Goal: Task Accomplishment & Management: Manage account settings

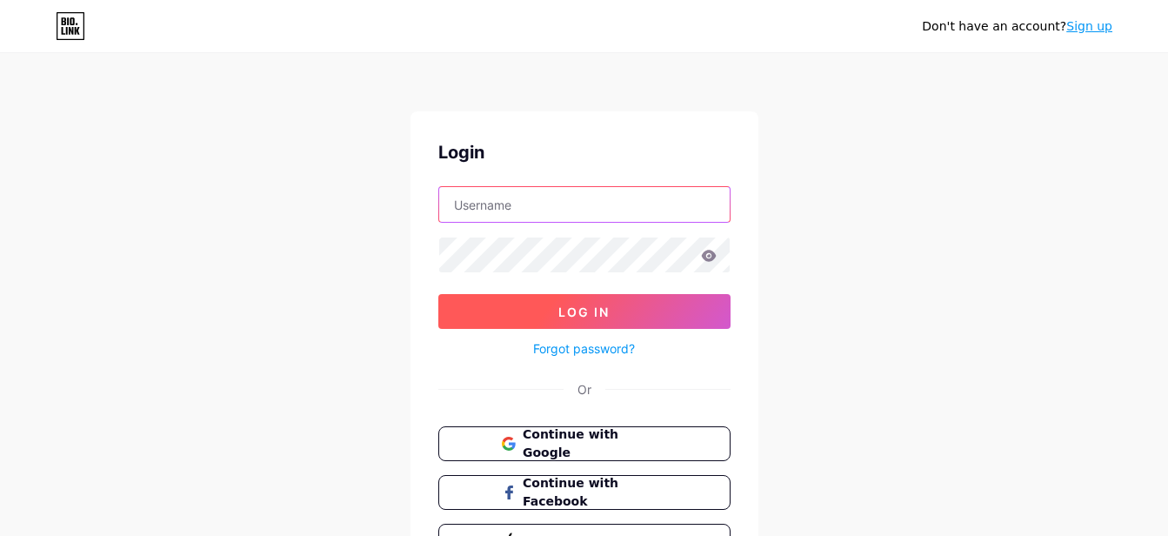
type input "ni_oliveira_@hotmail.com"
click at [584, 308] on span "Log In" at bounding box center [583, 311] width 51 height 15
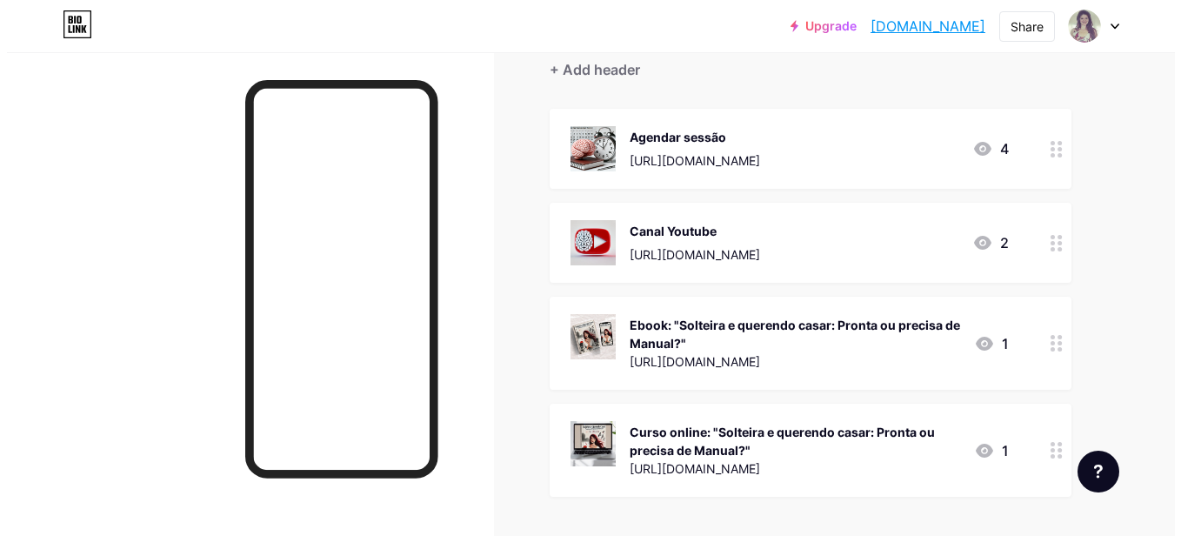
scroll to position [164, 0]
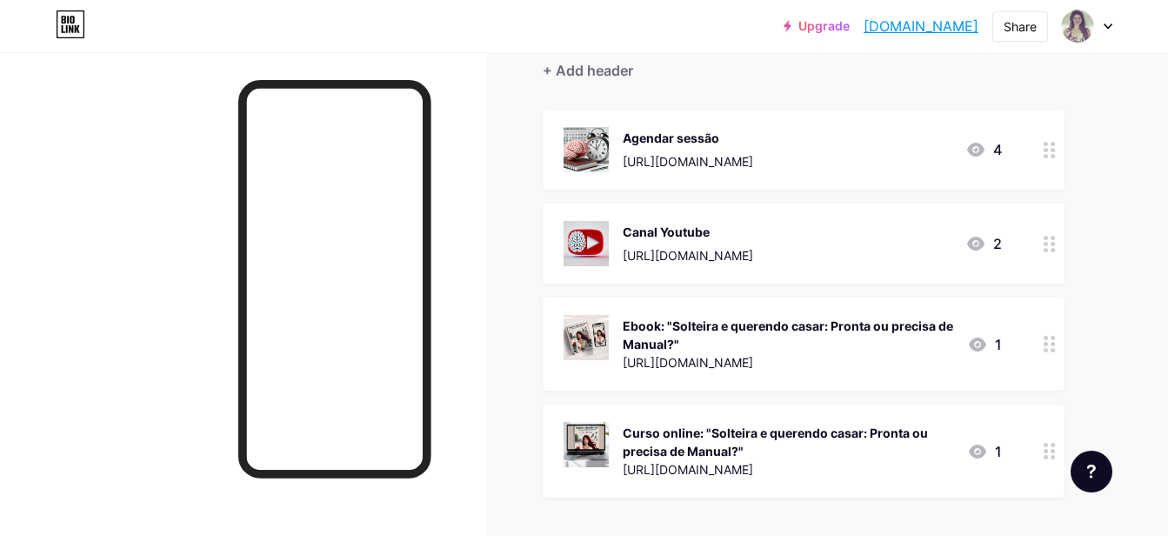
click at [1048, 147] on icon at bounding box center [1049, 150] width 12 height 17
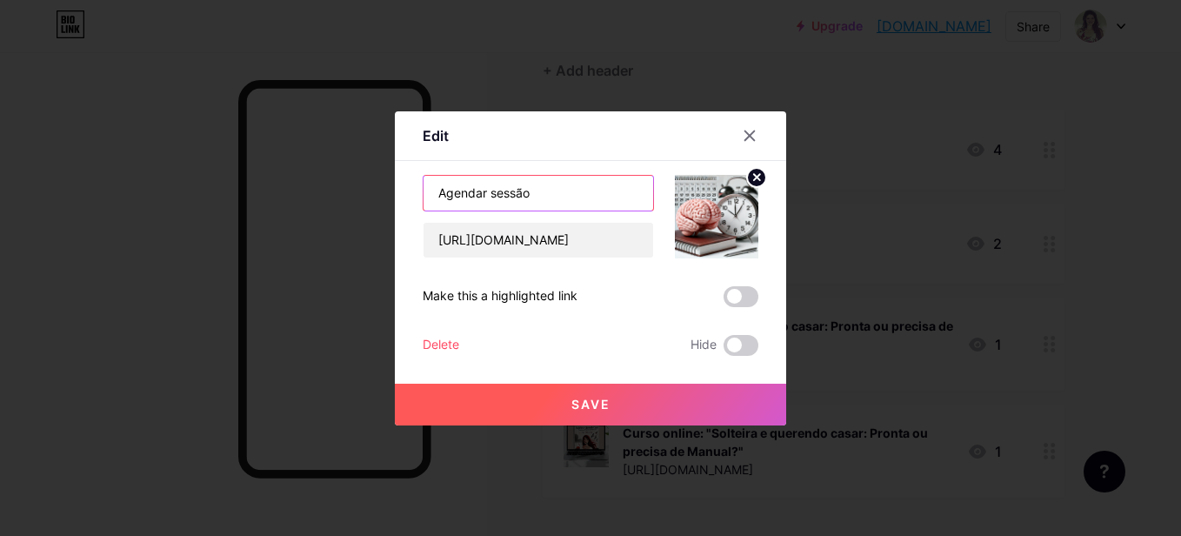
drag, startPoint x: 549, startPoint y: 194, endPoint x: 385, endPoint y: 176, distance: 165.3
click at [385, 176] on div "Edit Content YouTube Play YouTube video without leaving your page. ADD Vimeo Pl…" at bounding box center [590, 268] width 1181 height 536
click at [749, 133] on icon at bounding box center [749, 136] width 14 height 14
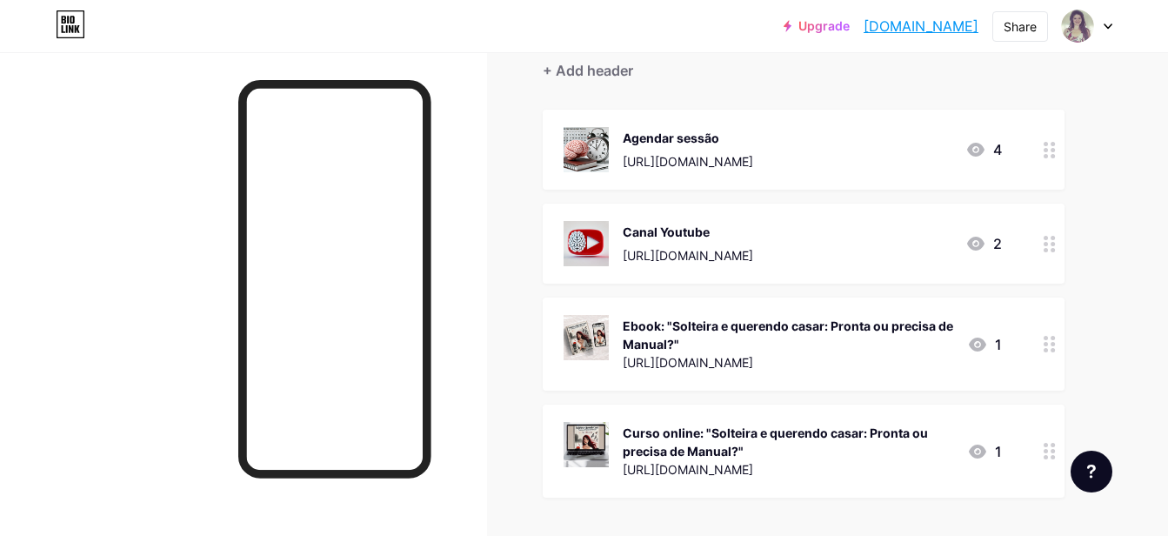
click at [1050, 149] on icon at bounding box center [1049, 150] width 12 height 17
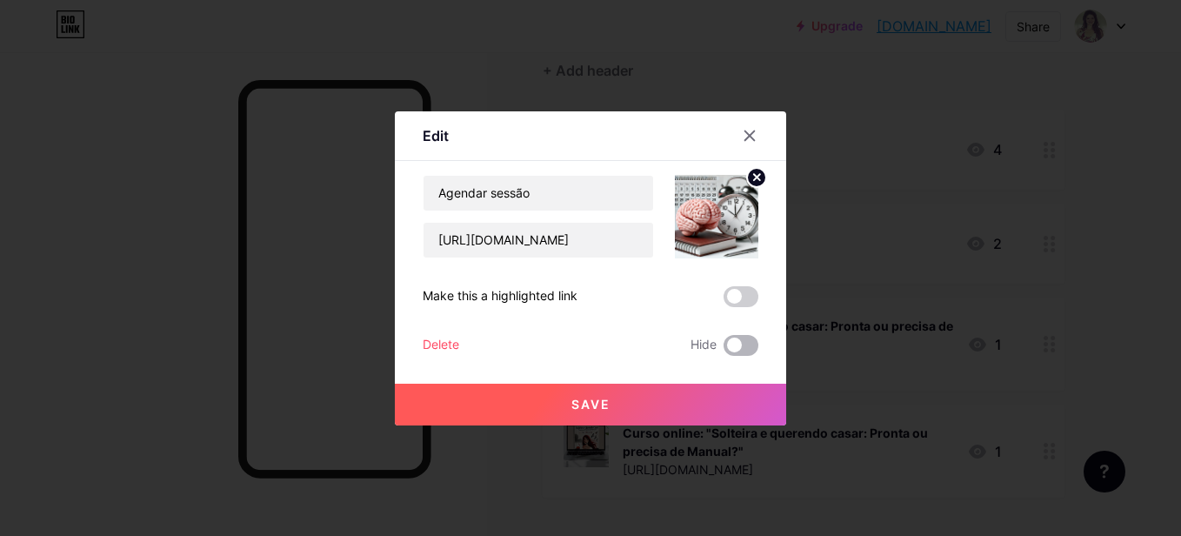
click at [737, 343] on span at bounding box center [740, 345] width 35 height 21
click at [723, 349] on input "checkbox" at bounding box center [723, 349] width 0 height 0
click at [601, 400] on span "Save" at bounding box center [590, 403] width 39 height 15
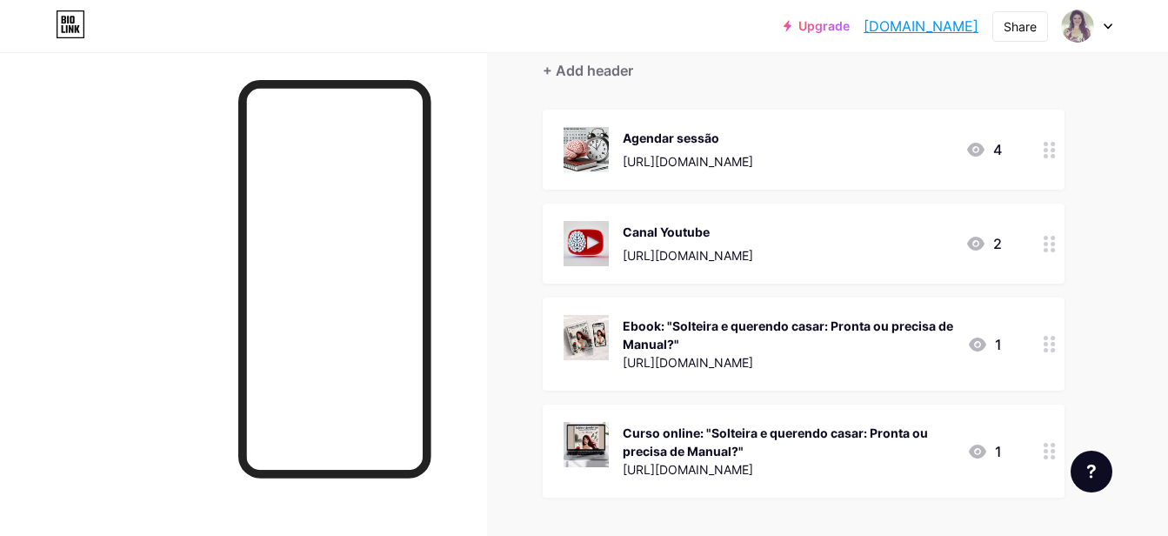
click at [1048, 458] on div at bounding box center [1050, 450] width 30 height 93
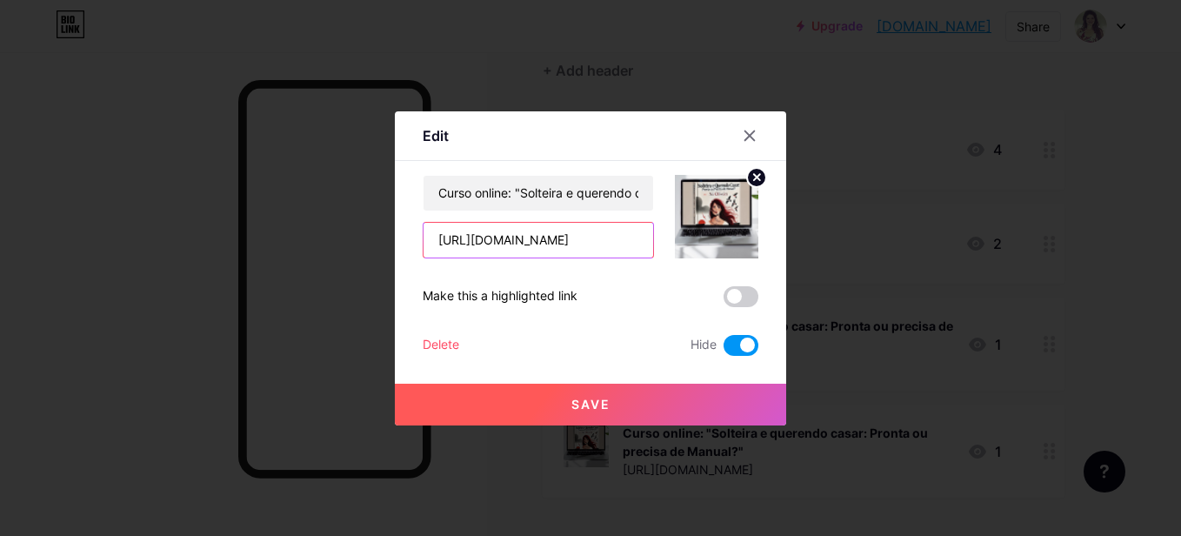
click at [469, 239] on input "[URL][DOMAIN_NAME]" at bounding box center [538, 240] width 230 height 35
drag, startPoint x: 426, startPoint y: 243, endPoint x: 733, endPoint y: 248, distance: 306.9
click at [733, 248] on div "Curso online: "Solteira e querendo casar: Pronta ou precisa de Manual?" https:/…" at bounding box center [591, 216] width 336 height 83
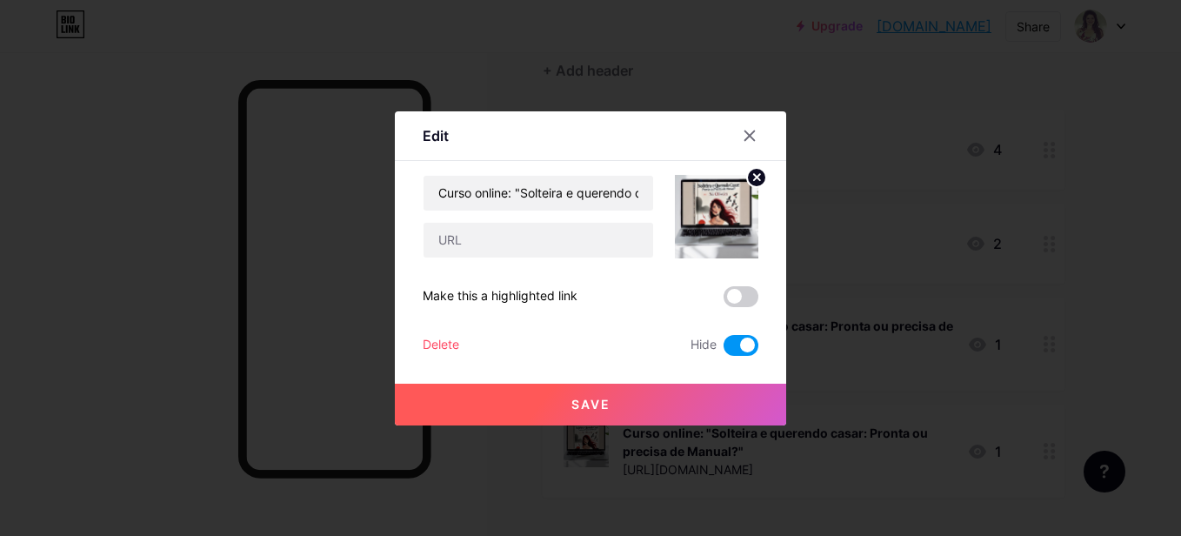
click at [729, 346] on span at bounding box center [740, 345] width 35 height 21
click at [723, 349] on input "checkbox" at bounding box center [723, 349] width 0 height 0
click at [616, 406] on button "Save" at bounding box center [590, 404] width 391 height 42
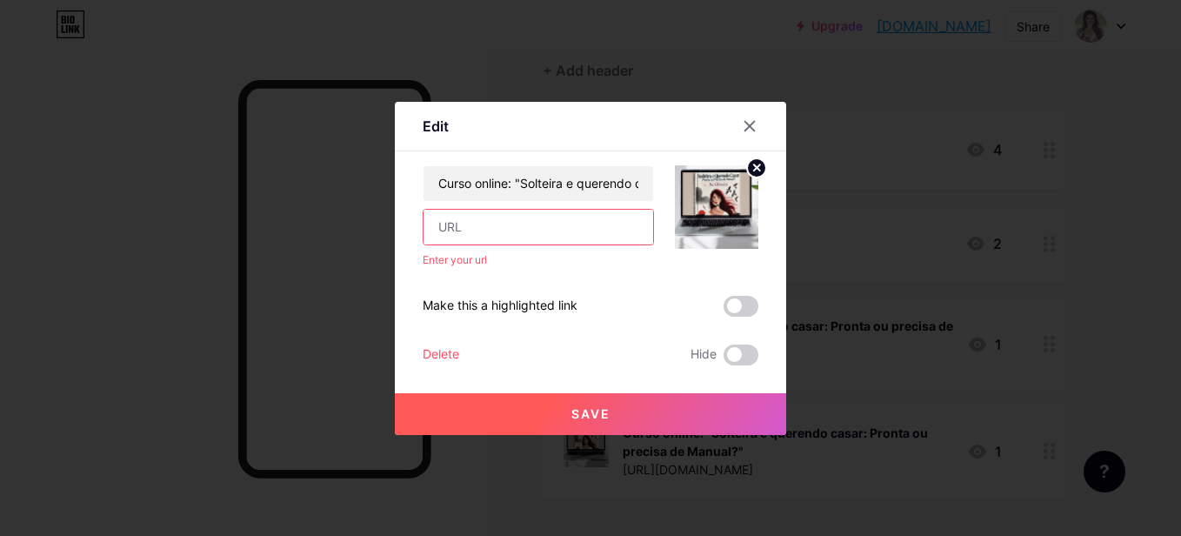
click at [602, 408] on span "Save" at bounding box center [590, 413] width 39 height 15
click at [753, 350] on div "Edit Content YouTube Play YouTube video without leaving your page. ADD Vimeo Pl…" at bounding box center [590, 268] width 391 height 333
click at [740, 356] on span at bounding box center [740, 354] width 35 height 21
click at [723, 359] on input "checkbox" at bounding box center [723, 359] width 0 height 0
click at [613, 409] on button "Save" at bounding box center [590, 414] width 391 height 42
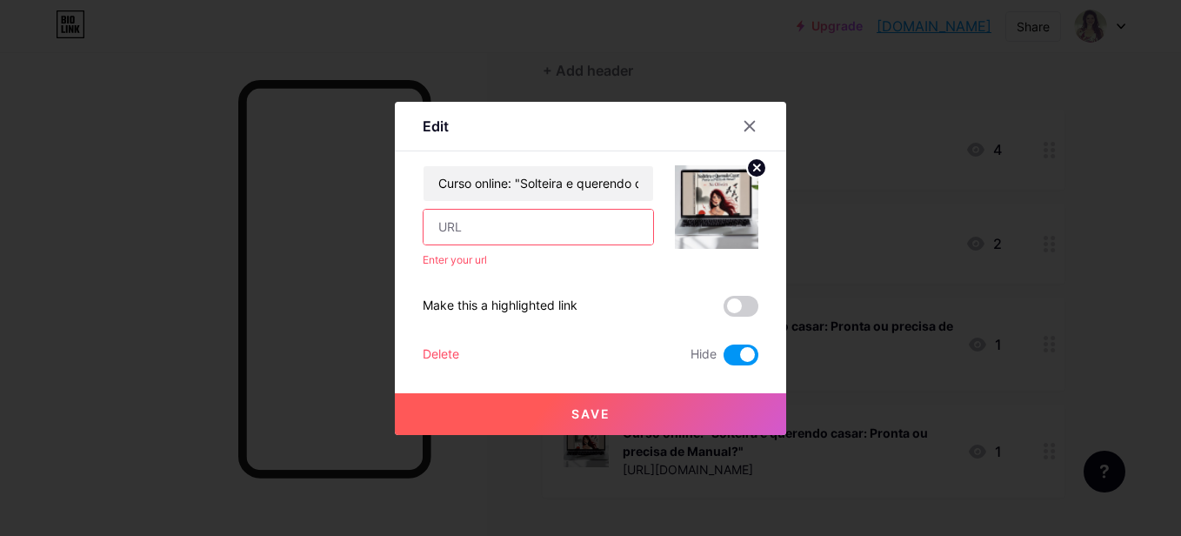
click at [586, 412] on span "Save" at bounding box center [590, 413] width 39 height 15
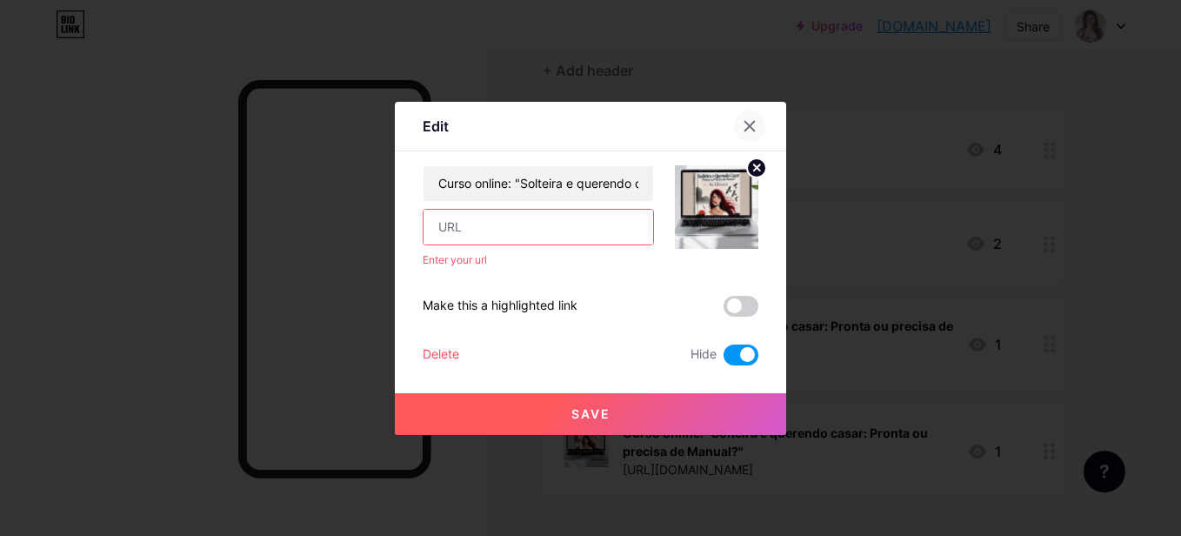
click at [749, 131] on icon at bounding box center [749, 126] width 14 height 14
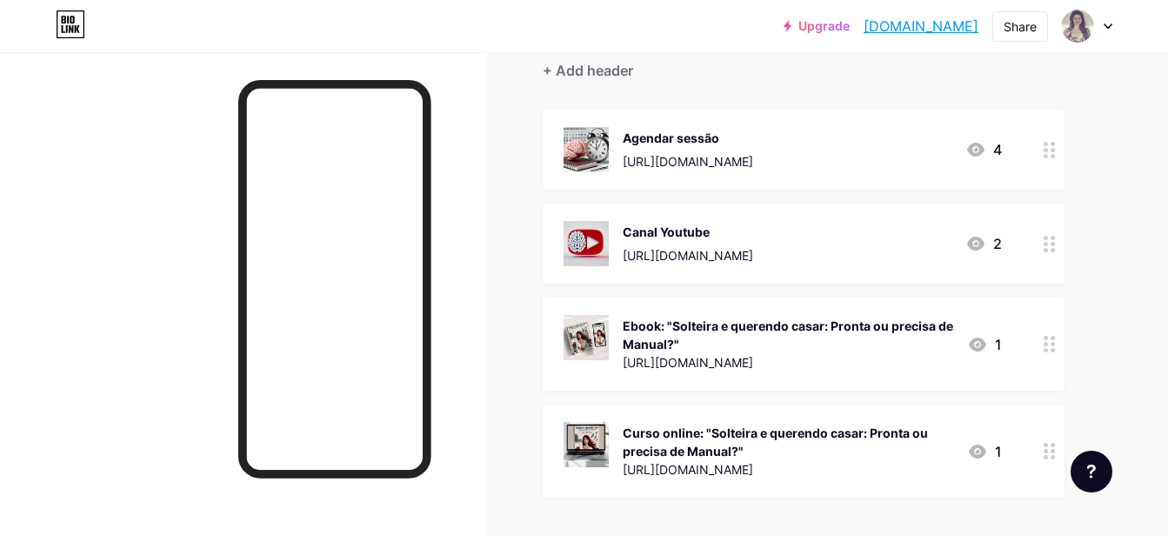
click at [771, 456] on div "Curso online: "Solteira e querendo casar: Pronta ou precisa de Manual?"" at bounding box center [787, 441] width 330 height 37
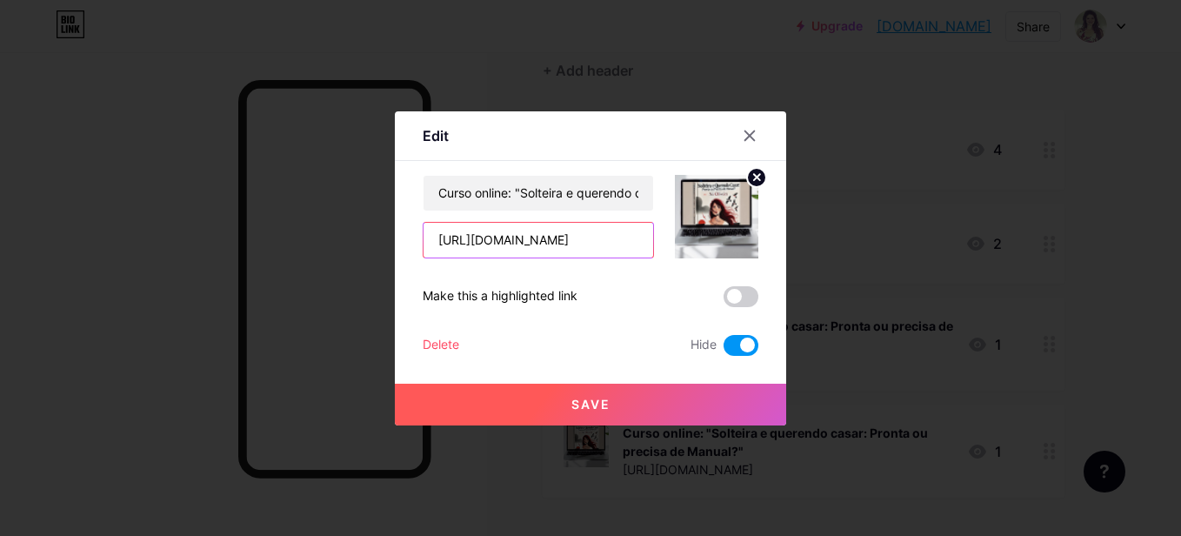
scroll to position [0, 47]
drag, startPoint x: 430, startPoint y: 240, endPoint x: 755, endPoint y: 247, distance: 324.3
click at [755, 247] on div "Edit Content YouTube Play YouTube video without leaving your page. ADD Vimeo Pl…" at bounding box center [590, 268] width 391 height 314
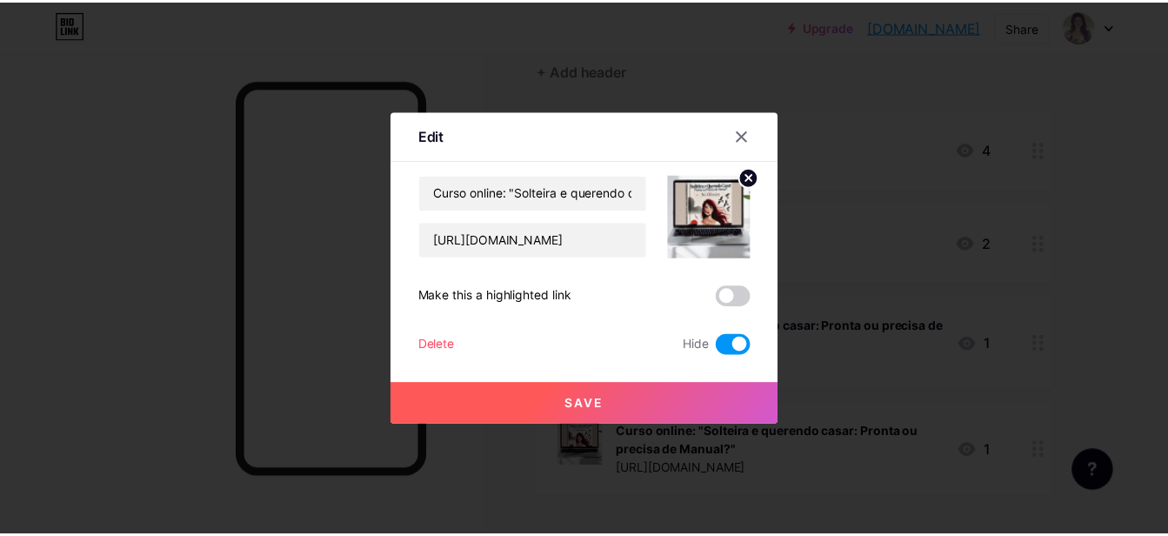
scroll to position [0, 0]
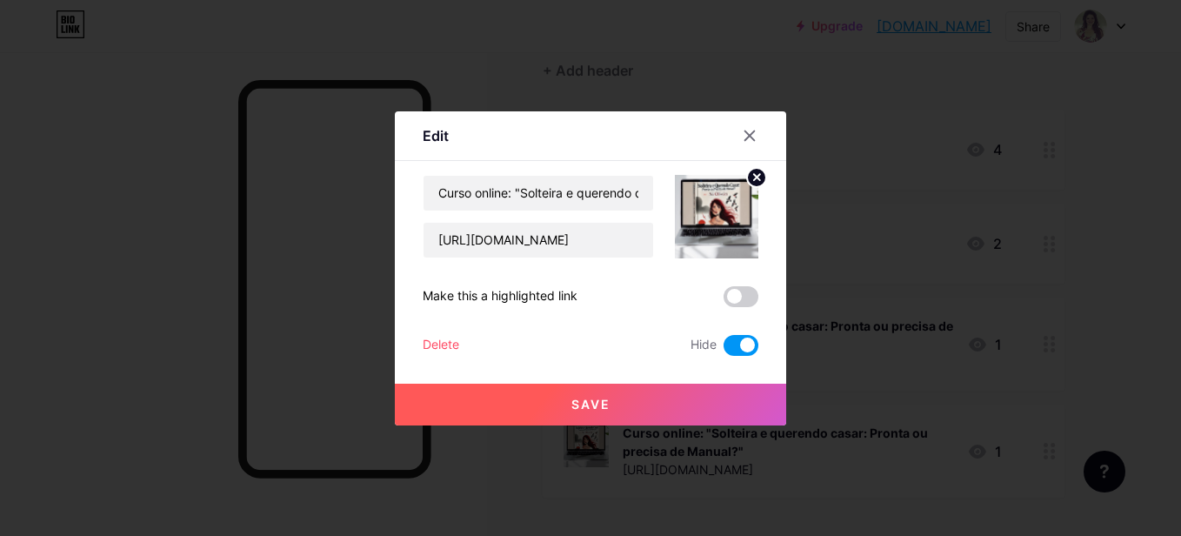
click at [611, 398] on button "Save" at bounding box center [590, 404] width 391 height 42
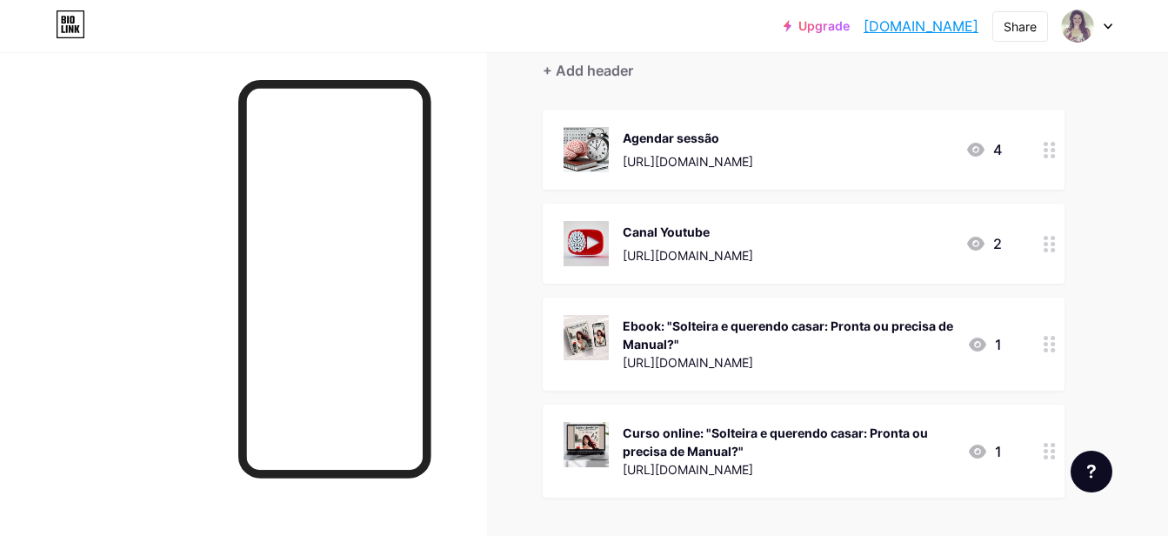
click at [1045, 452] on icon at bounding box center [1049, 451] width 12 height 17
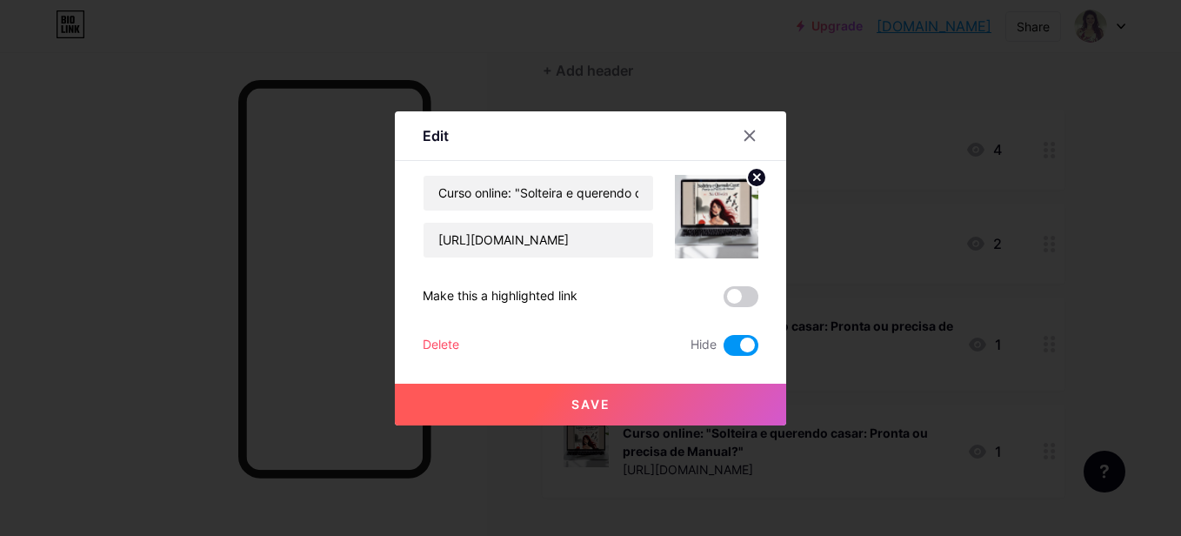
click at [606, 396] on button "Save" at bounding box center [590, 404] width 391 height 42
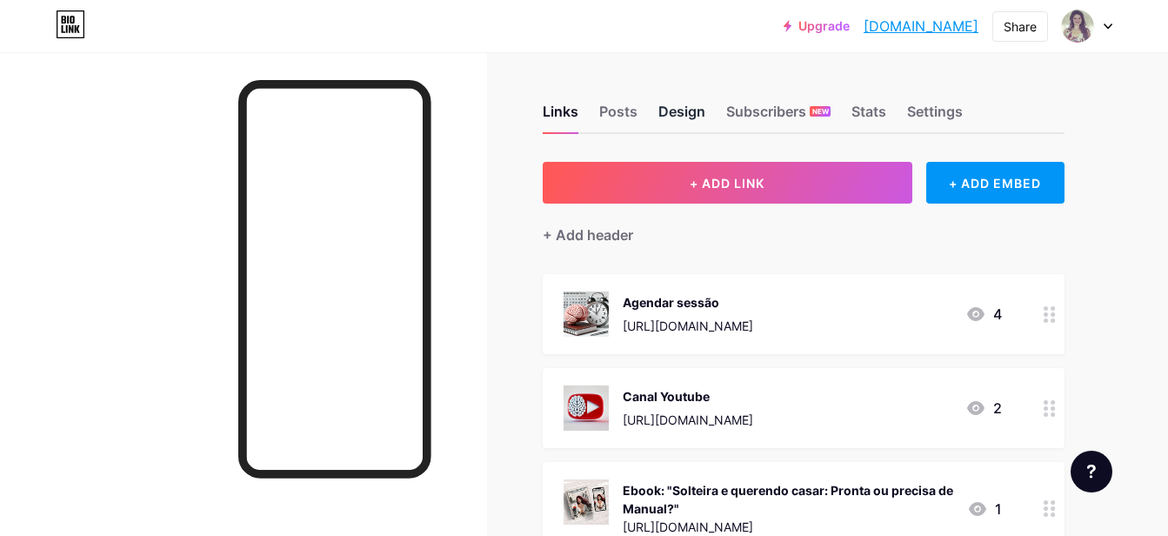
click at [702, 106] on div "Design" at bounding box center [681, 116] width 47 height 31
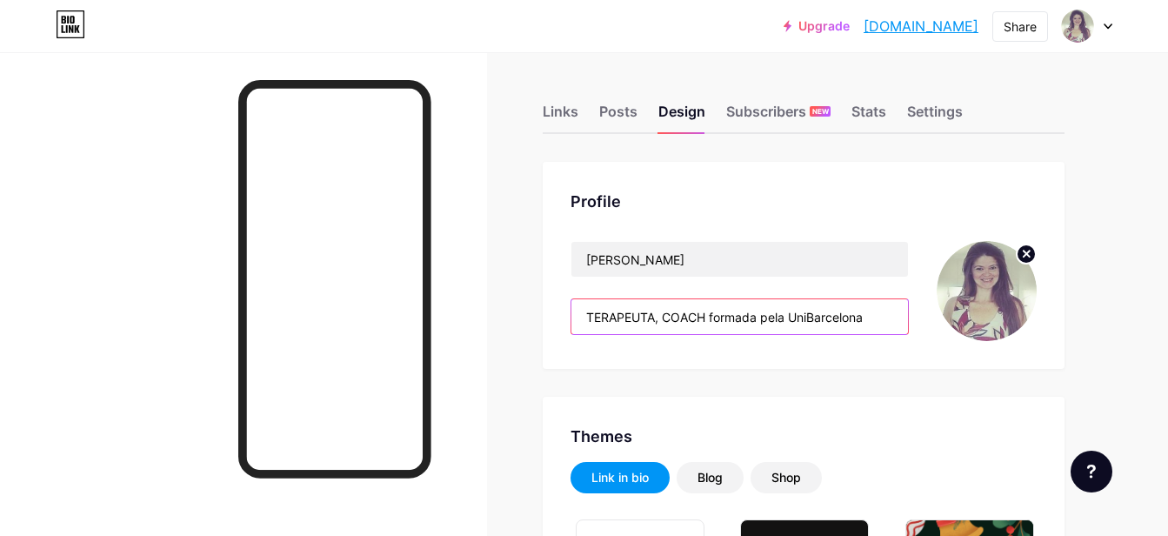
drag, startPoint x: 878, startPoint y: 316, endPoint x: 574, endPoint y: 332, distance: 304.7
click at [574, 332] on input "TERAPEUTA, COACH formada pela UniBarcelona" at bounding box center [739, 316] width 336 height 35
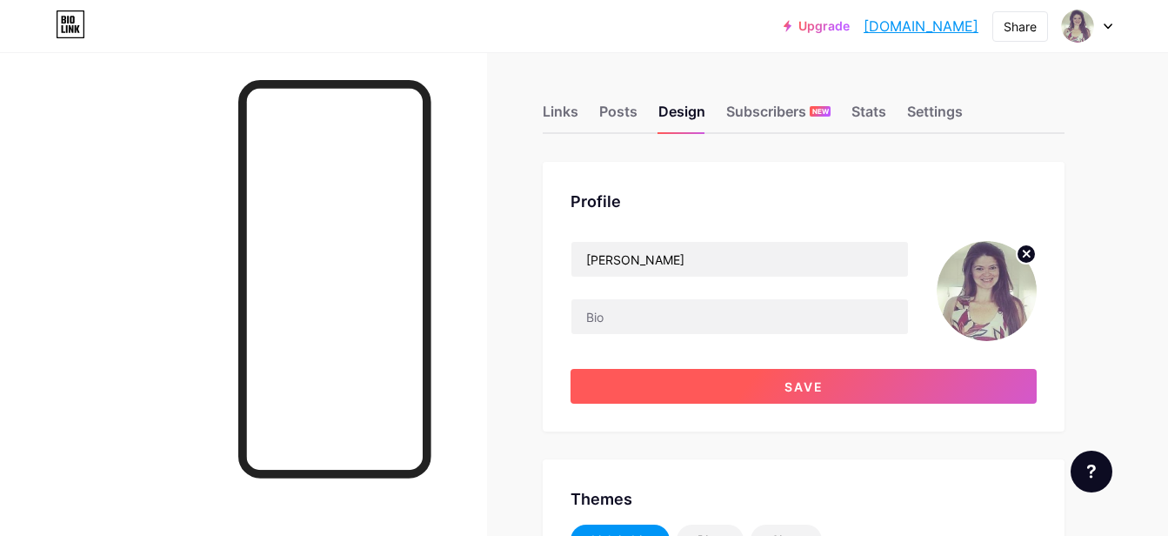
click at [719, 379] on button "Save" at bounding box center [803, 386] width 466 height 35
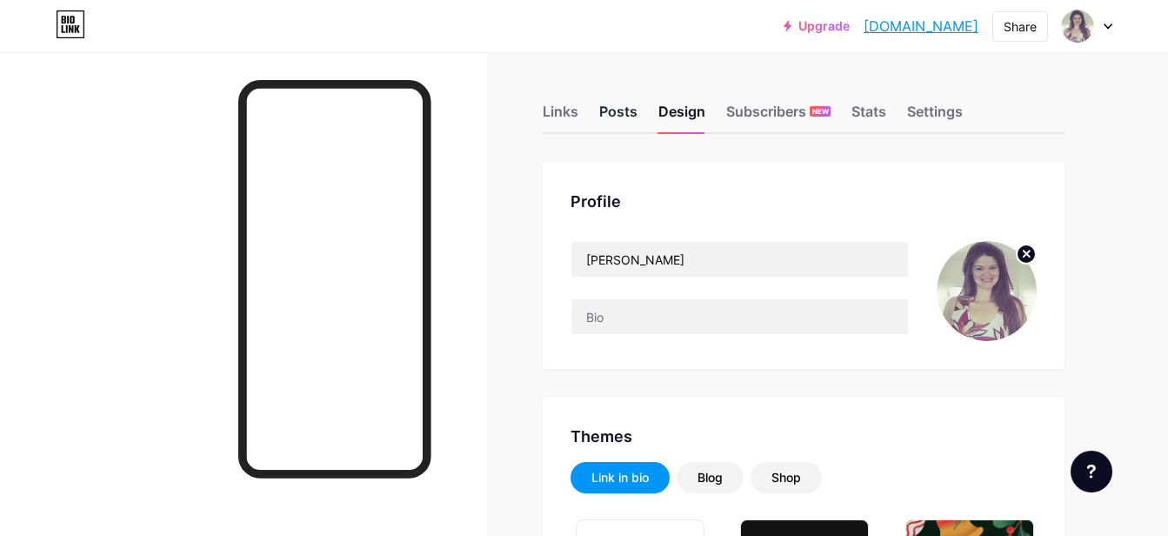
click at [606, 114] on div "Posts" at bounding box center [618, 116] width 38 height 31
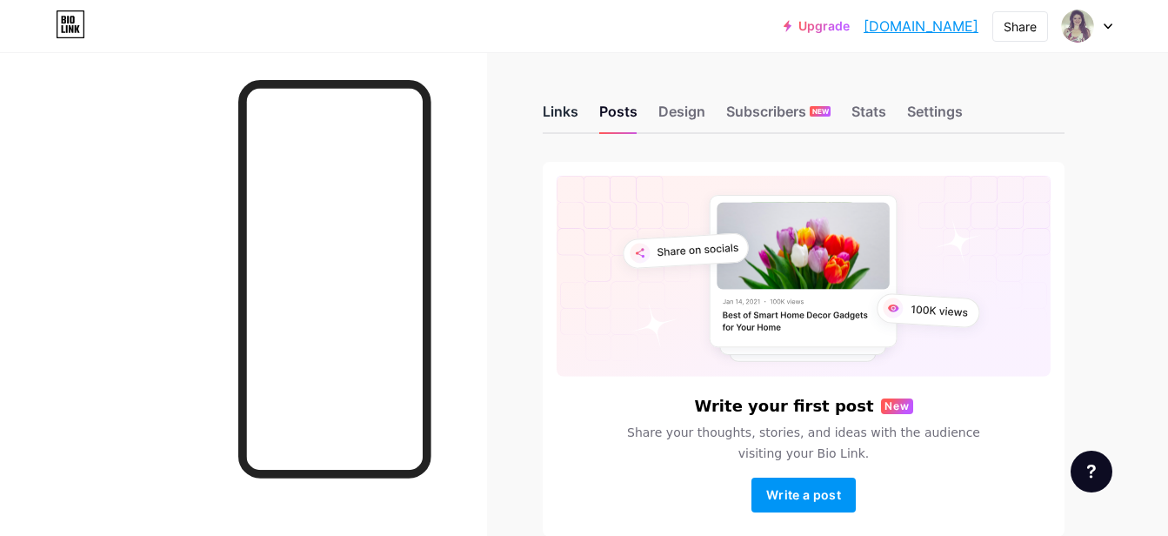
click at [557, 124] on div "Links" at bounding box center [560, 116] width 36 height 31
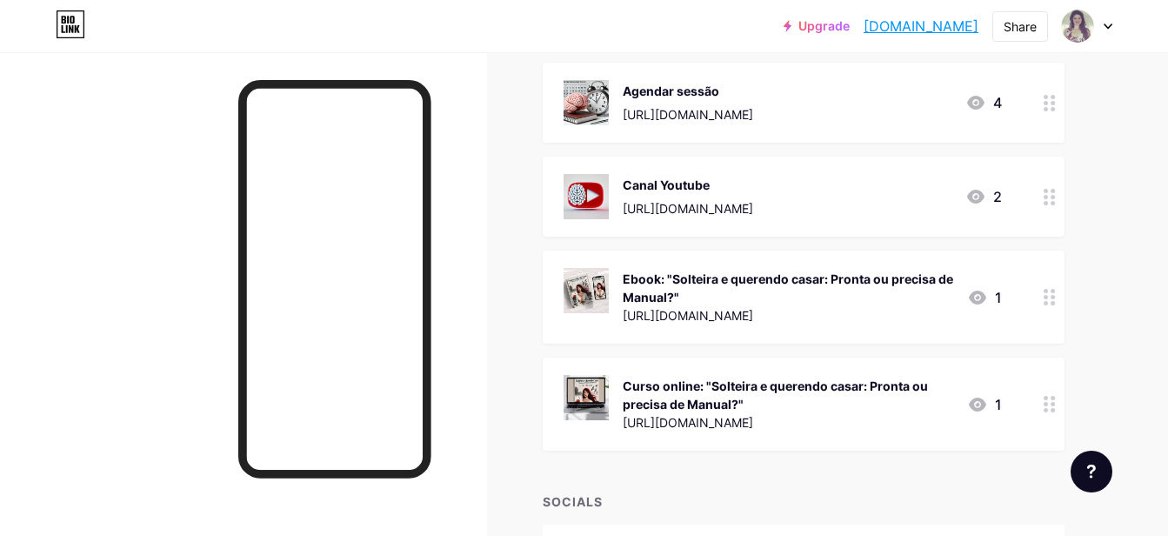
scroll to position [206, 0]
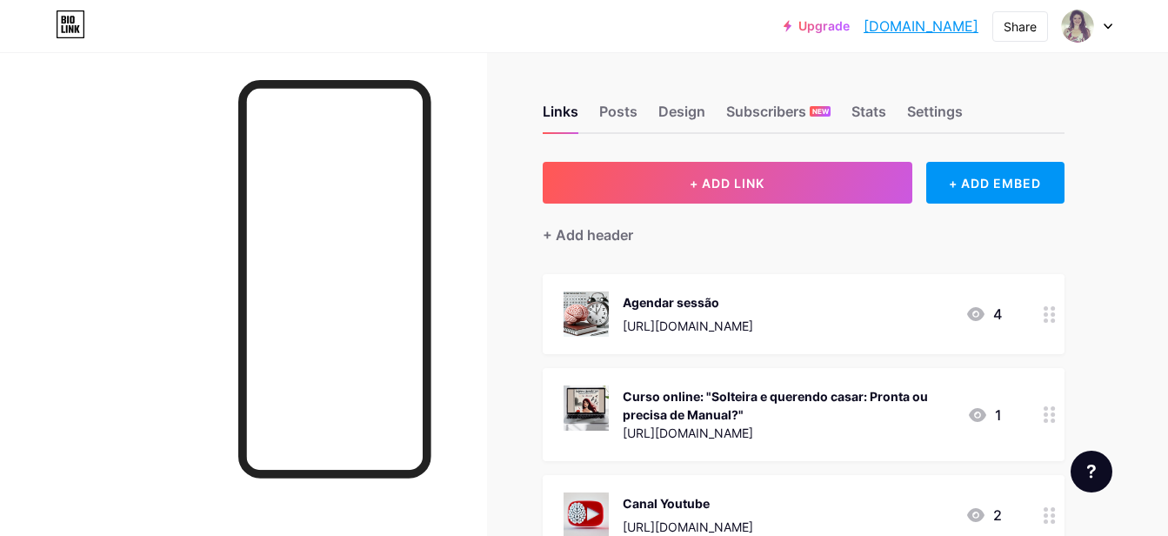
click at [1048, 416] on icon at bounding box center [1049, 414] width 12 height 17
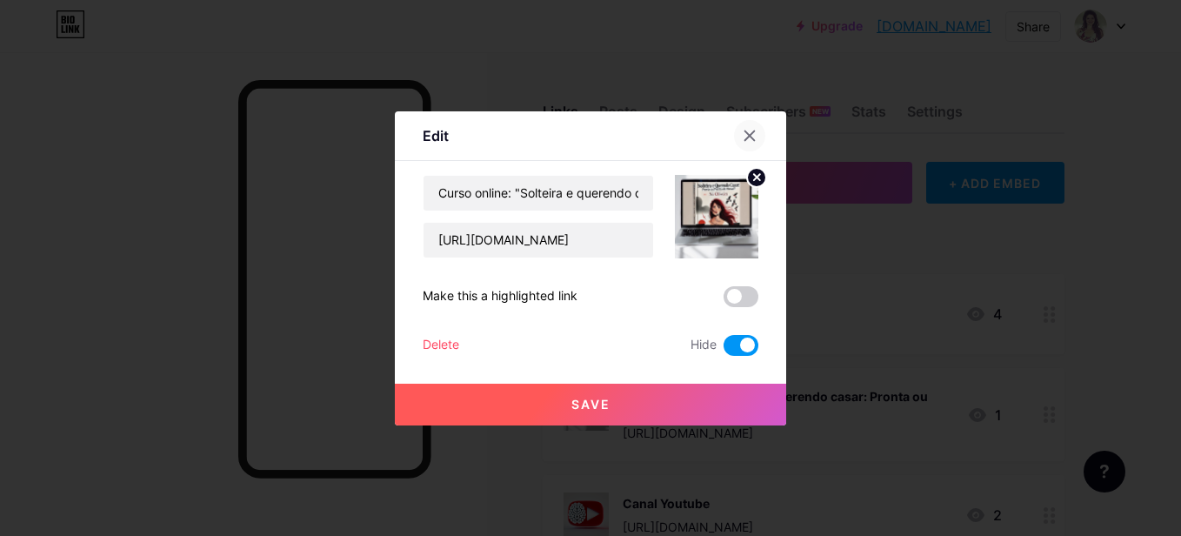
click at [749, 126] on div at bounding box center [749, 135] width 31 height 31
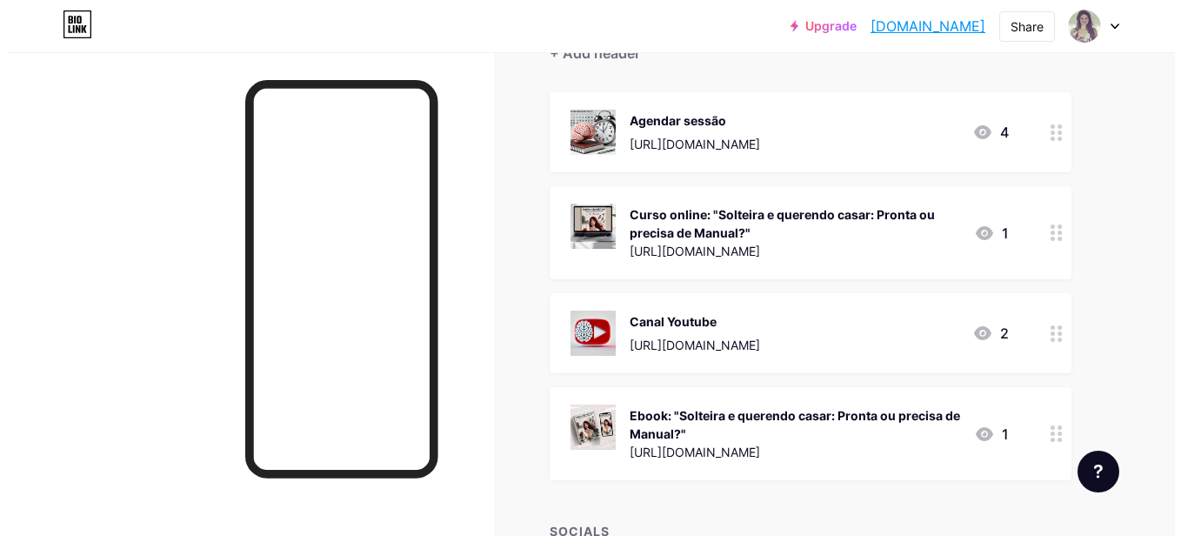
scroll to position [191, 0]
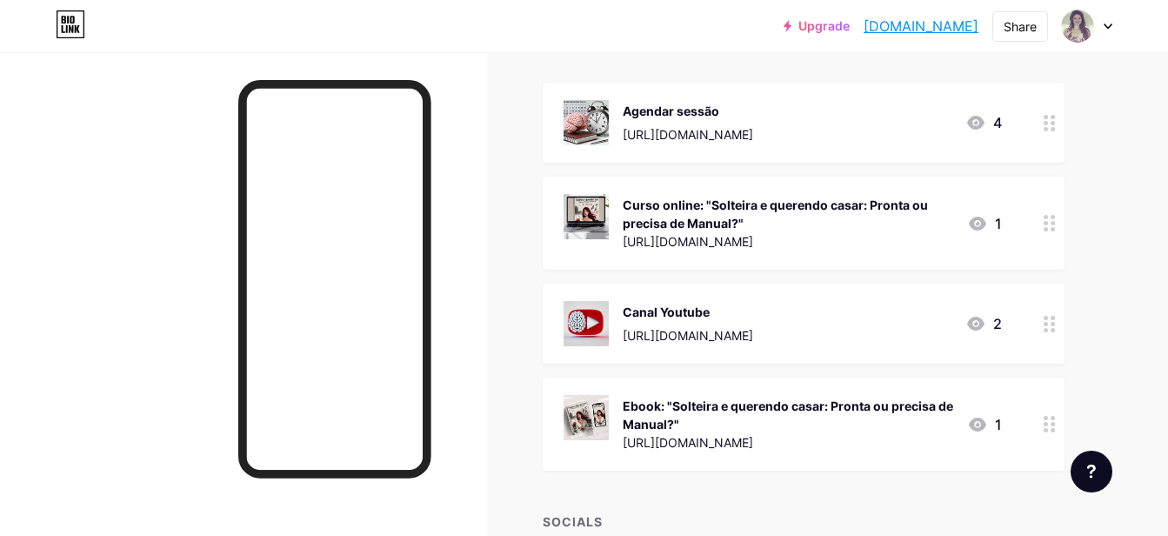
click at [1049, 326] on icon at bounding box center [1049, 324] width 12 height 17
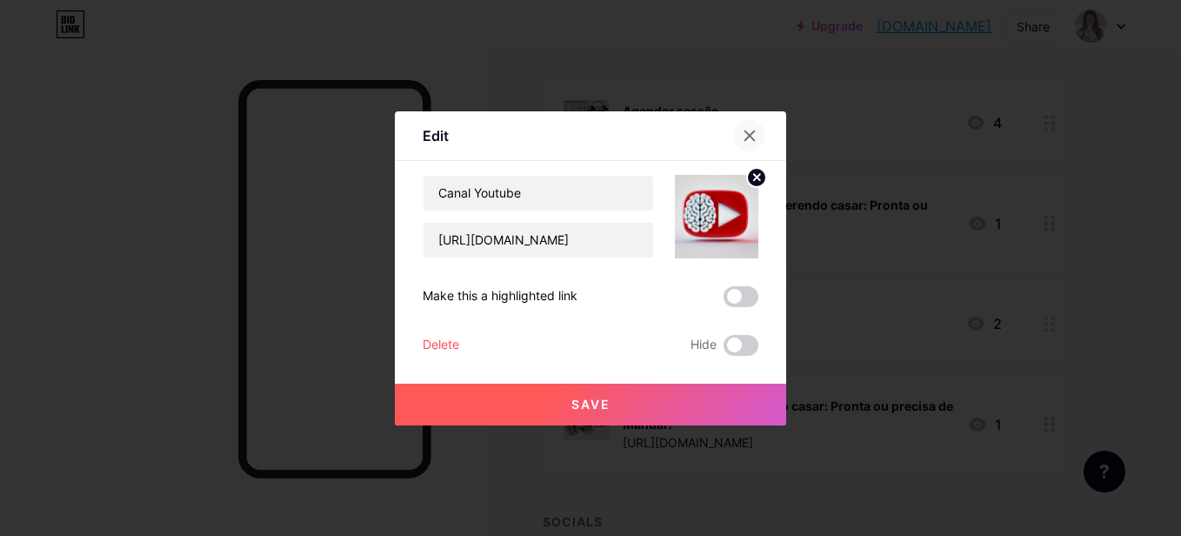
click at [748, 131] on icon at bounding box center [750, 135] width 10 height 10
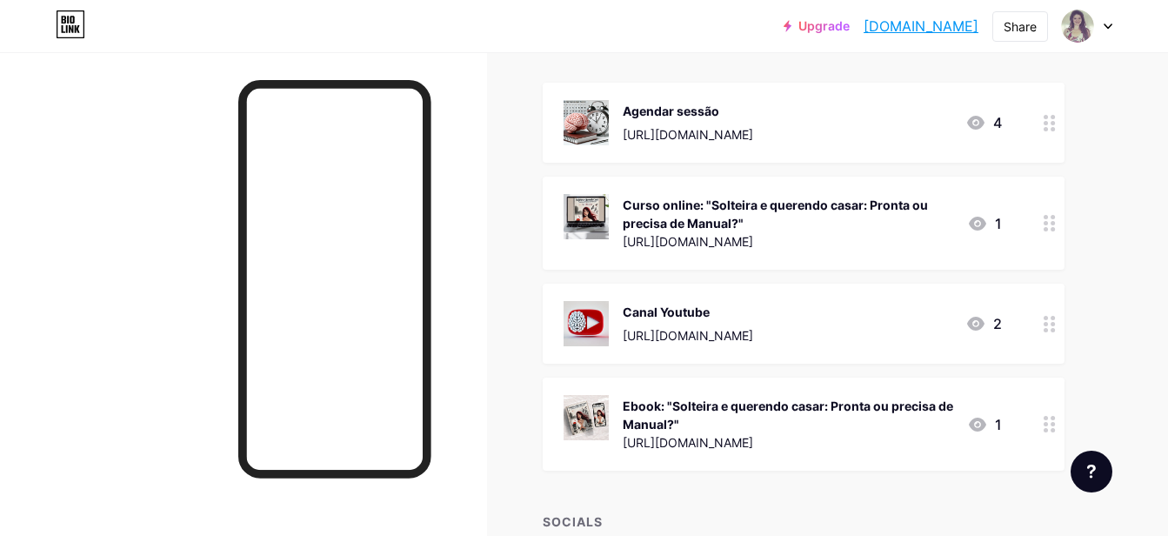
click at [1047, 217] on circle at bounding box center [1045, 217] width 4 height 4
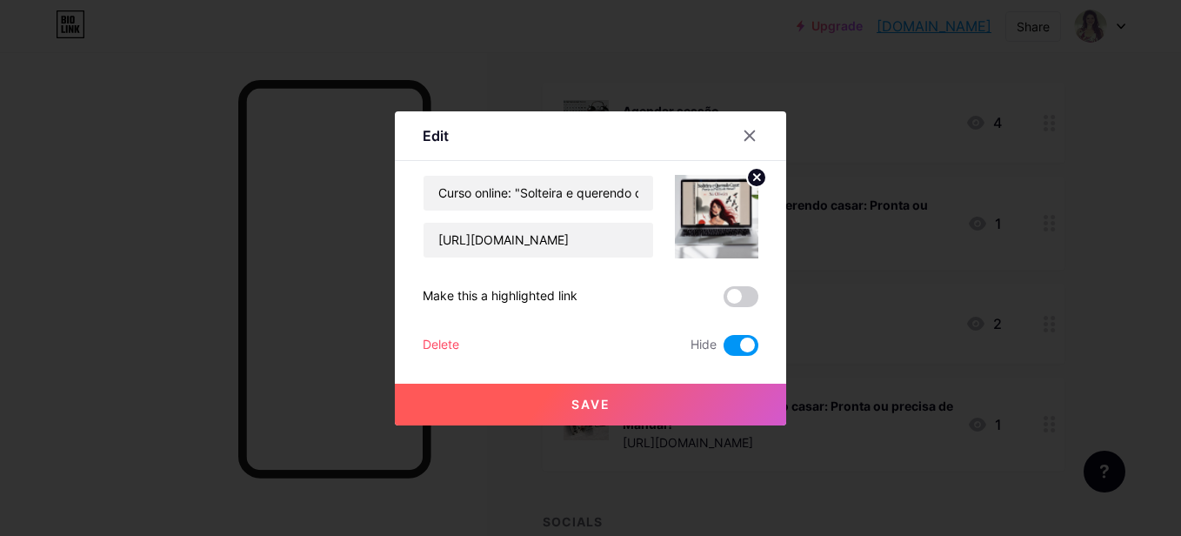
click at [731, 343] on span at bounding box center [740, 345] width 35 height 21
click at [723, 349] on input "checkbox" at bounding box center [723, 349] width 0 height 0
click at [599, 410] on span "Save" at bounding box center [590, 403] width 39 height 15
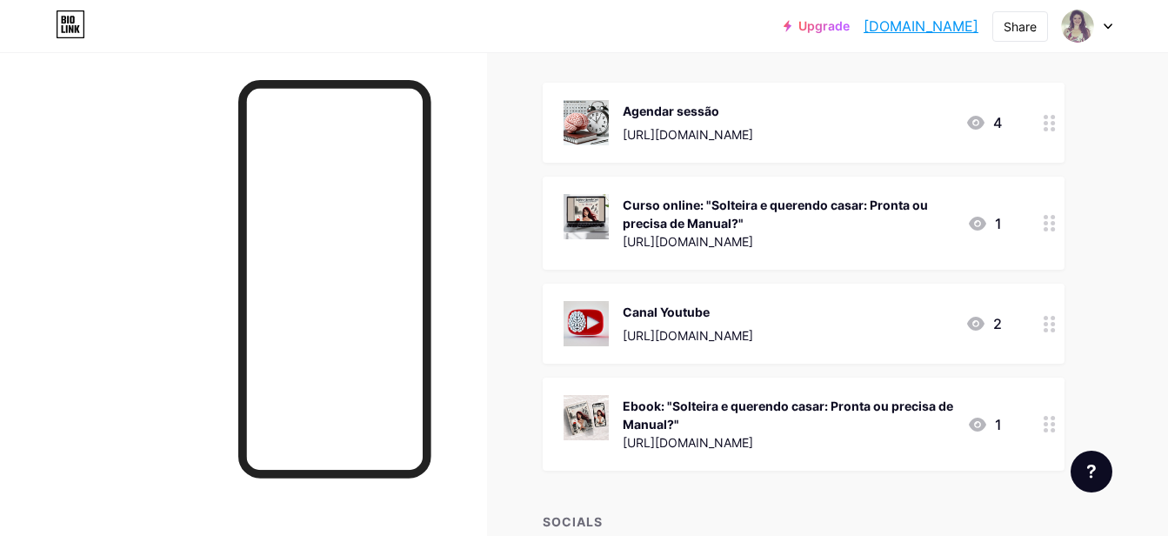
click at [1045, 223] on circle at bounding box center [1045, 223] width 4 height 4
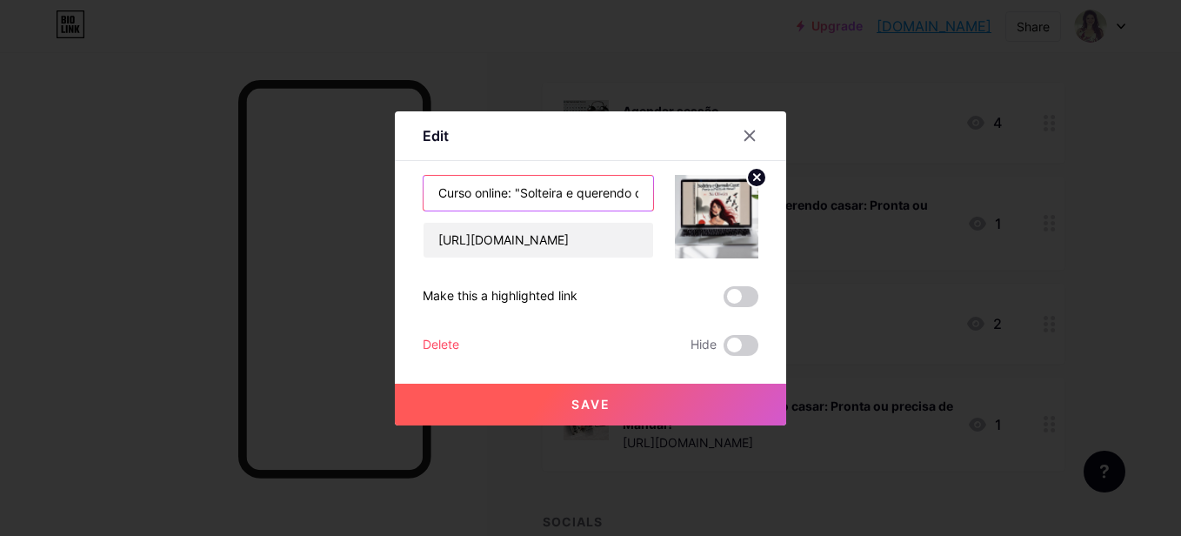
scroll to position [0, 213]
drag, startPoint x: 577, startPoint y: 195, endPoint x: 739, endPoint y: 195, distance: 161.7
click at [739, 195] on div "Curso online: "Solteira e querendo casar: Pronta ou precisa de Manual?" https:/…" at bounding box center [591, 216] width 336 height 83
click at [584, 195] on input "Curso online: "Solteira e querendo casar: Pronta ou precisa de Manual?"" at bounding box center [538, 193] width 230 height 35
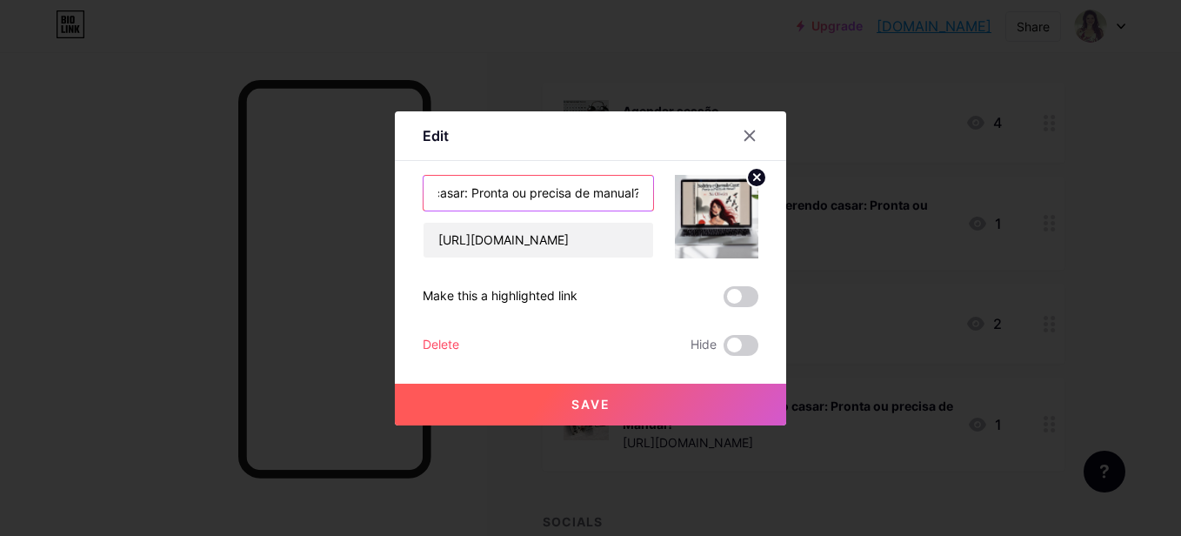
type input "Curso online: "Solteira e querendo casar: Pronta ou precisa de manual?""
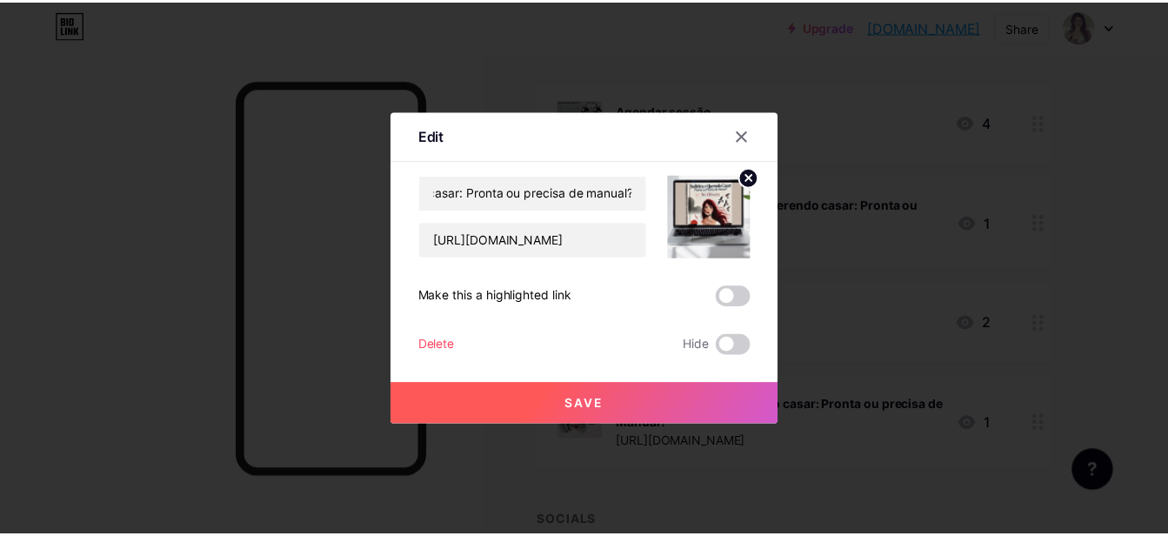
scroll to position [0, 0]
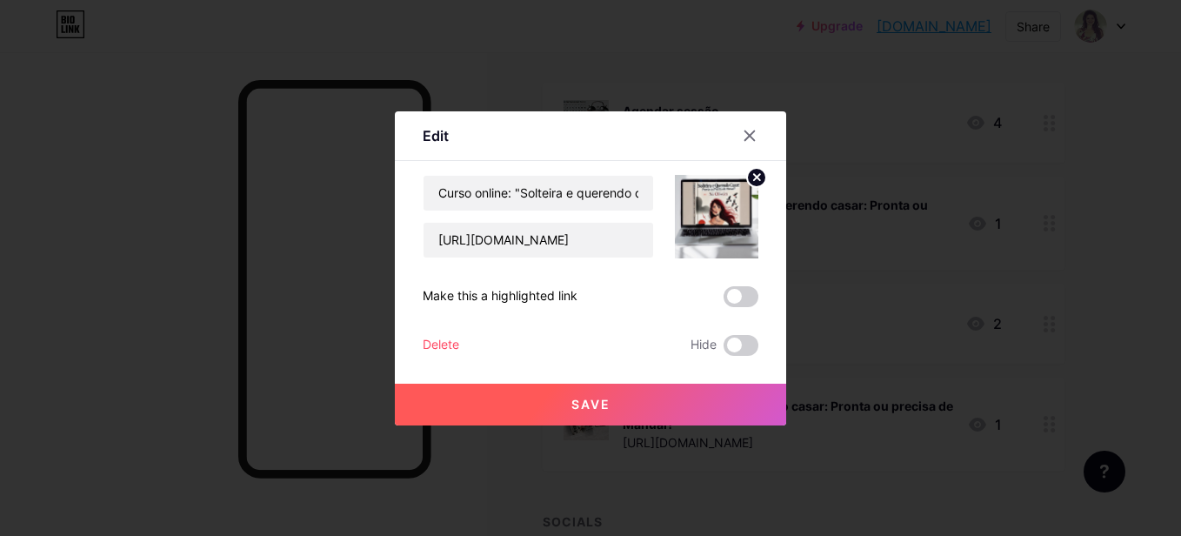
click at [598, 401] on span "Save" at bounding box center [590, 403] width 39 height 15
